Goal: Task Accomplishment & Management: Use online tool/utility

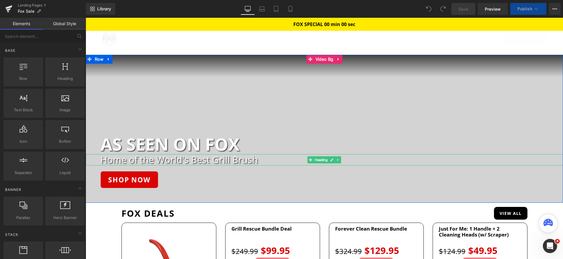
click at [241, 163] on h2 "Home of the World's Best Grill Brush" at bounding box center [331, 159] width 462 height 11
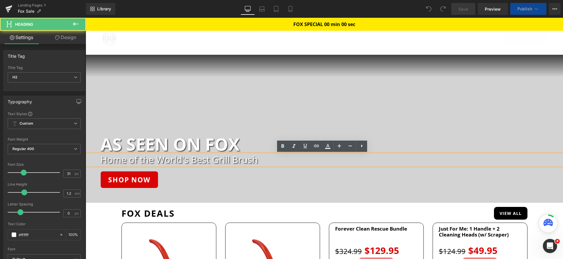
click at [241, 163] on h2 "Home of the World's Best Grill Brush" at bounding box center [331, 159] width 462 height 11
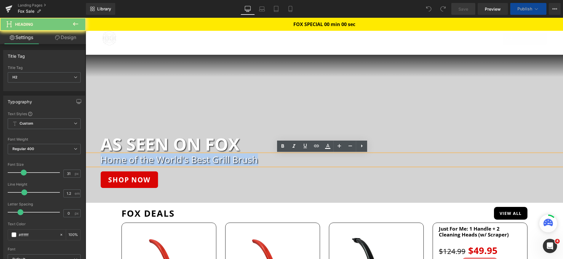
click at [241, 163] on h2 "Home of the World's Best Grill Brush" at bounding box center [331, 159] width 462 height 11
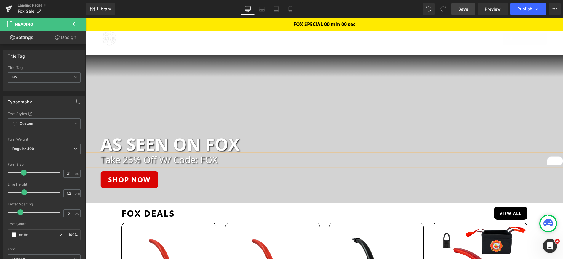
drag, startPoint x: 464, startPoint y: 11, endPoint x: 233, endPoint y: 76, distance: 239.3
click at [464, 11] on span "Save" at bounding box center [463, 9] width 10 height 6
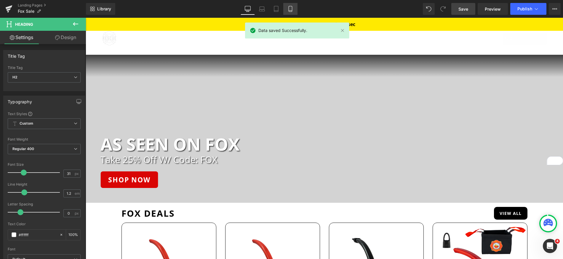
click at [284, 11] on link "Mobile" at bounding box center [290, 9] width 14 height 12
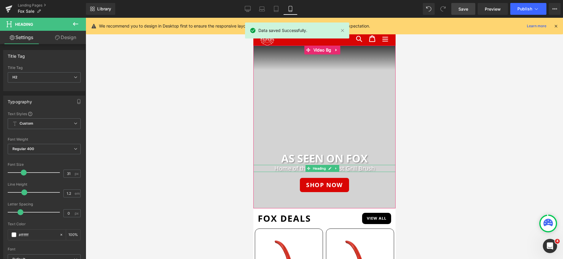
click at [281, 169] on h2 "Home of the World's Best Grill Brush" at bounding box center [324, 168] width 142 height 7
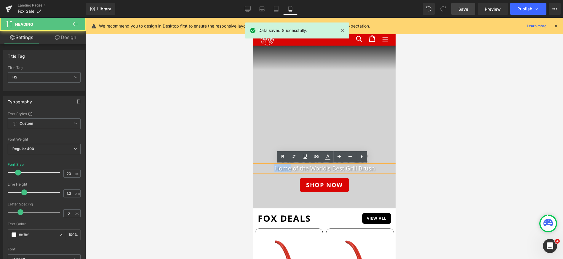
click at [281, 169] on h2 "Home of the World's Best Grill Brush" at bounding box center [324, 168] width 142 height 7
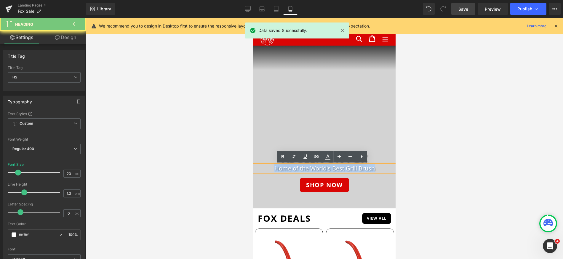
click at [281, 169] on h2 "Home of the World's Best Grill Brush" at bounding box center [324, 168] width 142 height 7
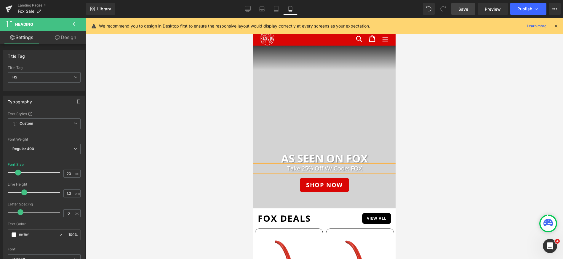
drag, startPoint x: 458, startPoint y: 14, endPoint x: 67, endPoint y: 18, distance: 391.0
click at [458, 14] on link "Save" at bounding box center [463, 9] width 24 height 12
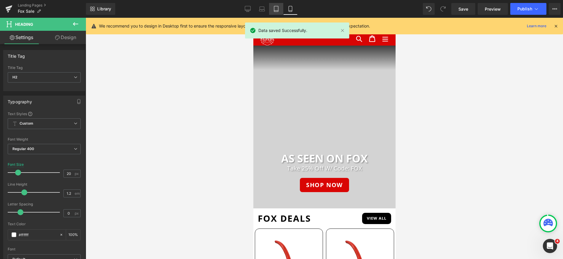
click at [270, 11] on link "Tablet" at bounding box center [276, 9] width 14 height 12
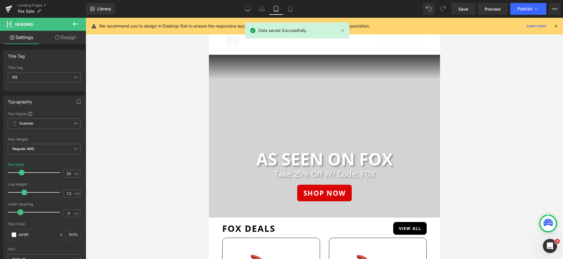
scroll to position [4, 0]
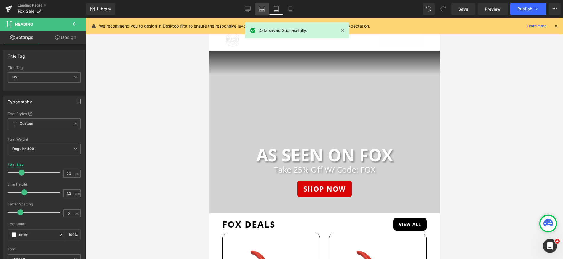
click at [264, 12] on icon at bounding box center [262, 9] width 6 height 6
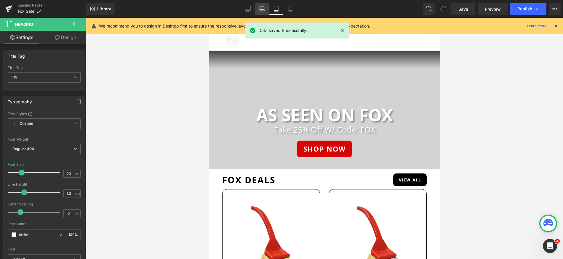
scroll to position [0, 0]
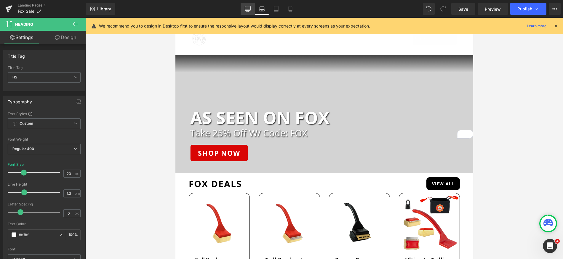
click at [250, 12] on link "Desktop" at bounding box center [248, 9] width 14 height 12
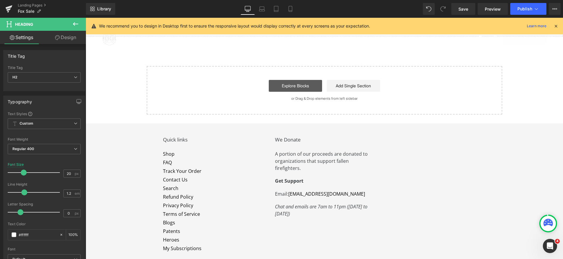
scroll to position [2808, 0]
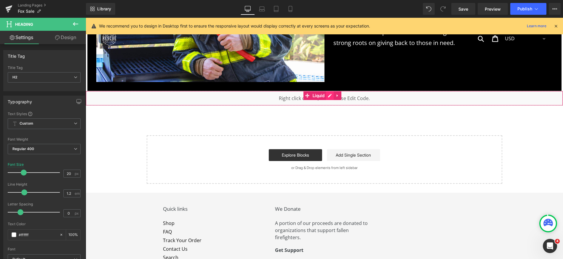
click at [331, 91] on div "Liquid" at bounding box center [324, 98] width 477 height 15
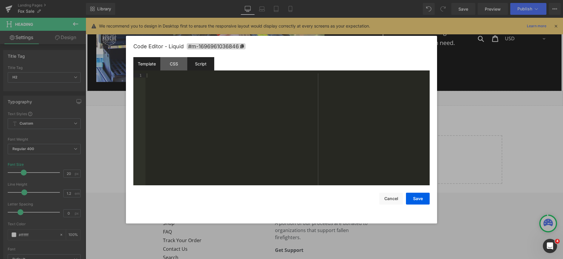
click at [197, 68] on div "Script" at bounding box center [200, 63] width 27 height 13
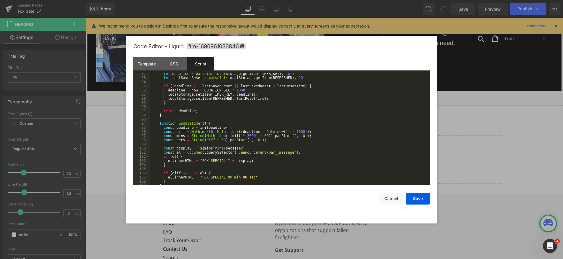
scroll to position [355, 0]
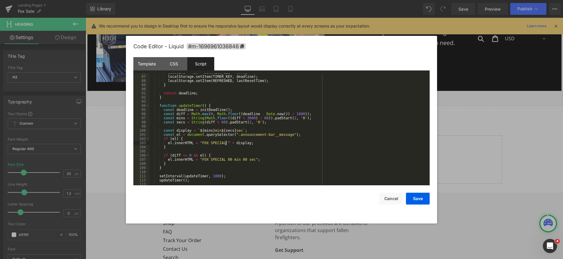
click at [225, 144] on div "deadline = now + DURATION_SEC * 1000 ; localStorage . setItem ( TIMER_KEY , dea…" at bounding box center [289, 131] width 278 height 120
click at [225, 159] on div "deadline = now + DURATION_SEC * 1000 ; localStorage . setItem ( TIMER_KEY , dea…" at bounding box center [289, 131] width 278 height 120
click at [419, 203] on button "Save" at bounding box center [418, 199] width 24 height 12
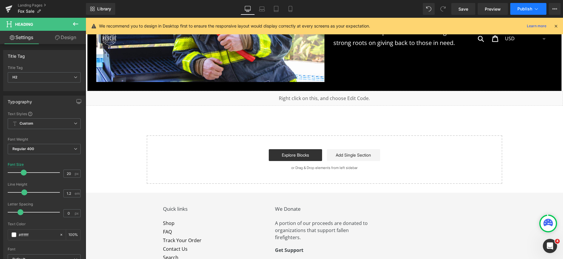
click at [525, 8] on span "Publish" at bounding box center [524, 9] width 15 height 5
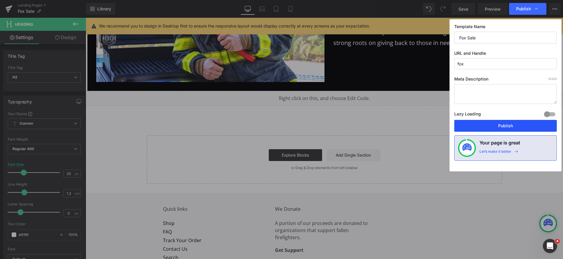
drag, startPoint x: 503, startPoint y: 123, endPoint x: 417, endPoint y: 106, distance: 87.7
click at [503, 123] on button "Publish" at bounding box center [505, 126] width 102 height 12
